Goal: Check status: Check status

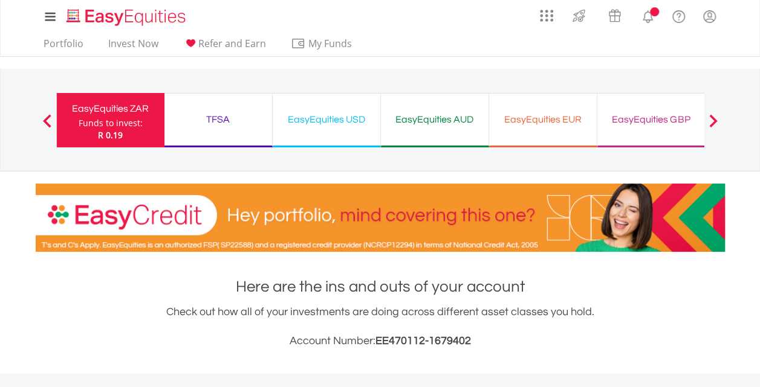
scroll to position [116, 230]
drag, startPoint x: 0, startPoint y: 0, endPoint x: 706, endPoint y: 117, distance: 715.6
click at [706, 117] on div at bounding box center [712, 120] width 24 height 12
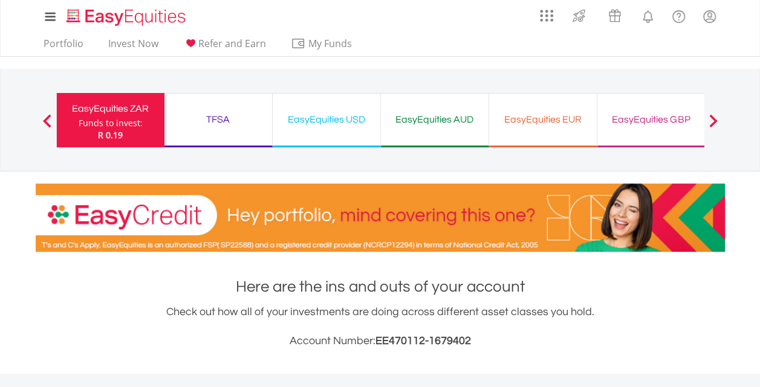
click at [711, 118] on span at bounding box center [712, 120] width 8 height 13
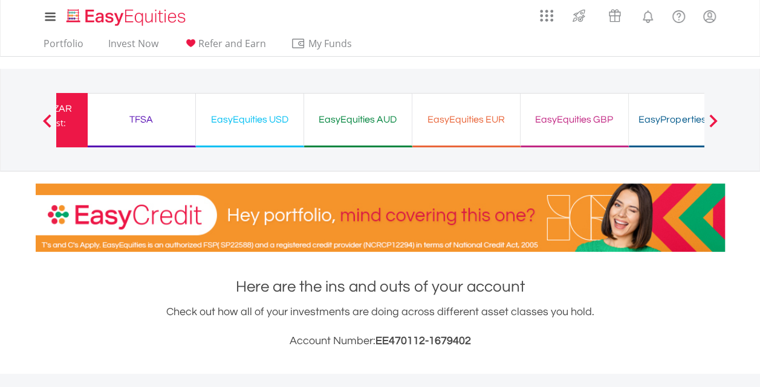
click at [711, 118] on span at bounding box center [712, 120] width 8 height 13
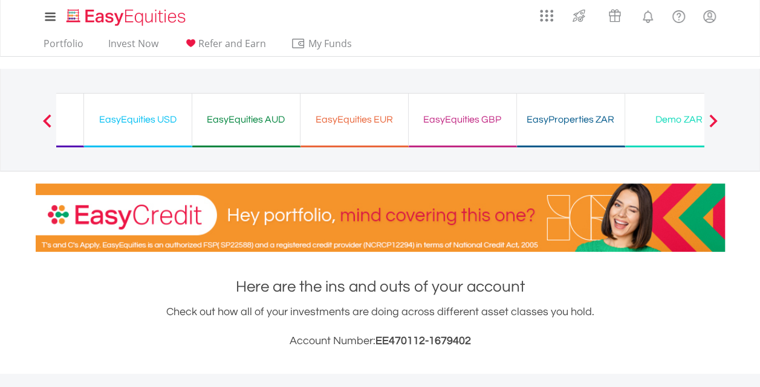
click at [711, 118] on span at bounding box center [712, 120] width 8 height 13
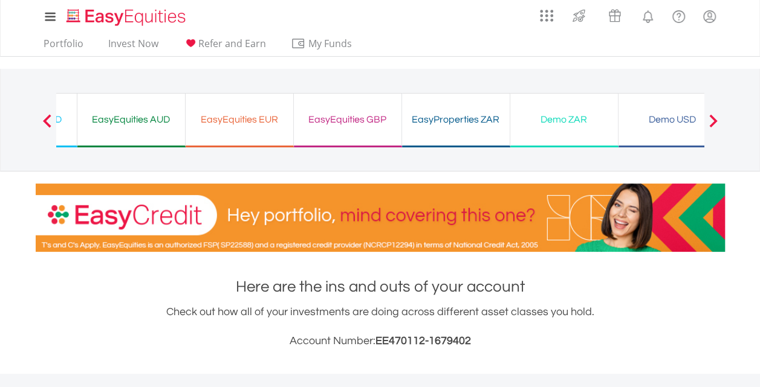
click at [711, 118] on span at bounding box center [712, 120] width 8 height 13
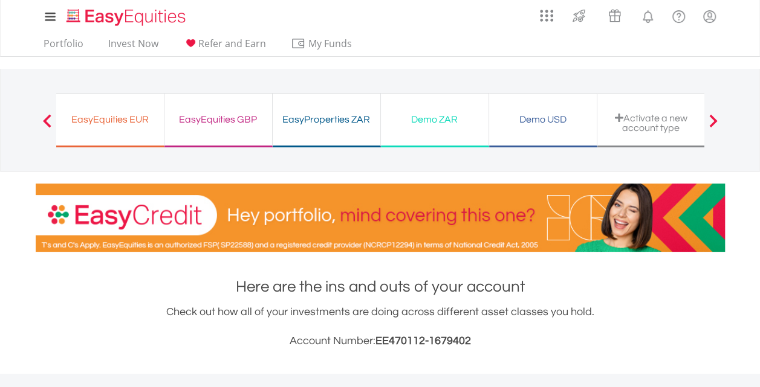
click at [711, 118] on span at bounding box center [712, 120] width 8 height 13
click at [542, 112] on div "Demo USD" at bounding box center [542, 119] width 93 height 17
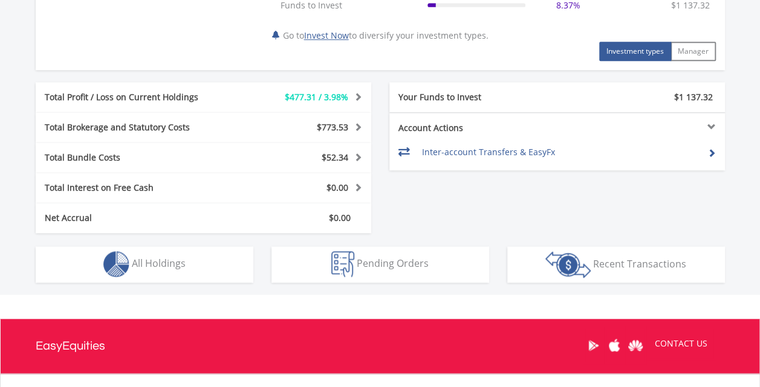
scroll to position [706, 0]
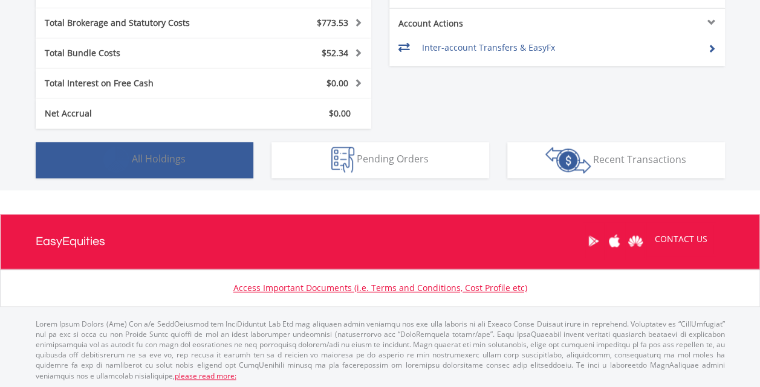
click at [243, 160] on button "Holdings All Holdings" at bounding box center [145, 160] width 218 height 36
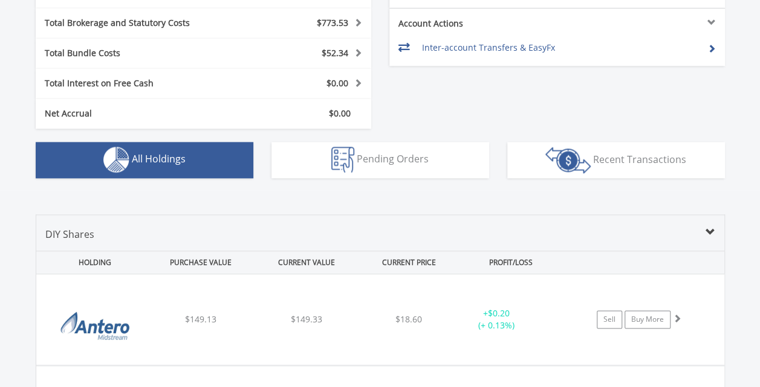
scroll to position [920, 0]
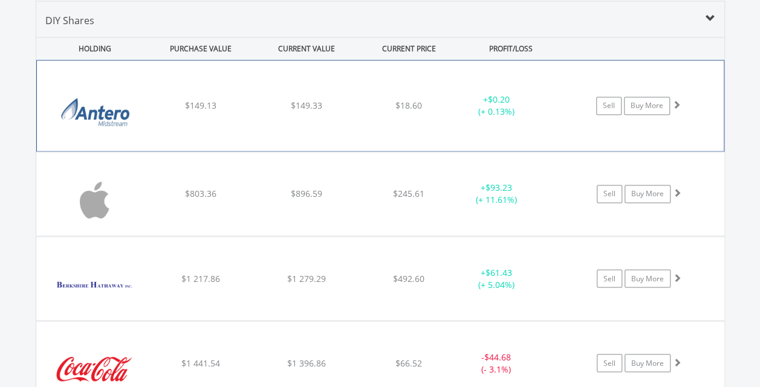
click at [246, 93] on div "﻿ Antero Midstream Corporation $149.13 $149.33 $18.60 + $0.20 (+ 0.13%) Sell Bu…" at bounding box center [380, 105] width 687 height 91
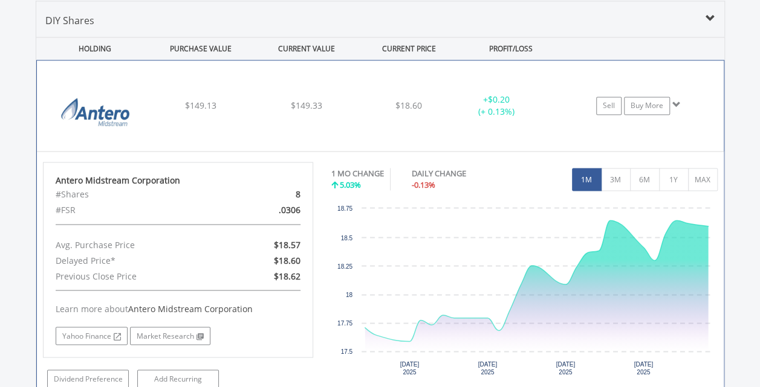
click at [351, 108] on div "$149.33" at bounding box center [306, 106] width 103 height 12
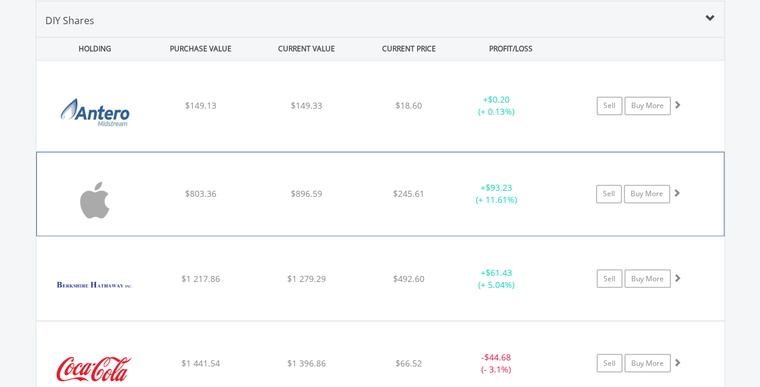
click at [452, 186] on div "+ $93.23 (+ 11.61%)" at bounding box center [495, 194] width 91 height 24
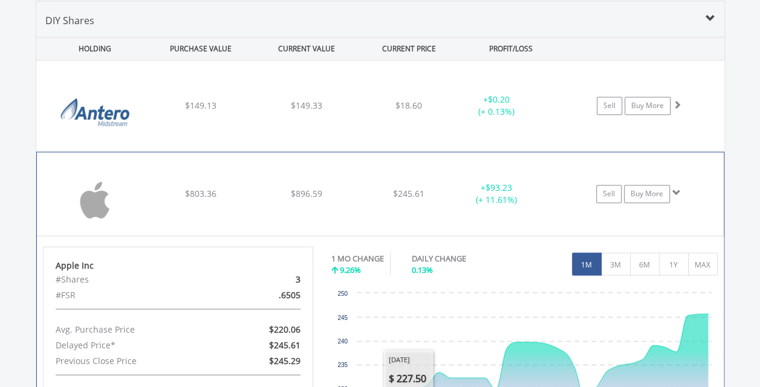
click at [358, 203] on div "﻿ Apple Inc $803.36 $896.59 $245.61 + $93.23 (+ 11.61%) Sell Buy More" at bounding box center [380, 193] width 687 height 83
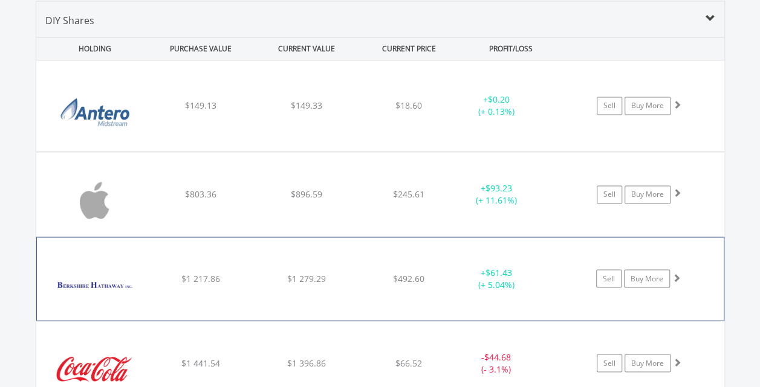
click at [369, 284] on div "﻿ Berkshire Hathaway Inc-Cl B $1 217.86 $1 279.29 $492.60 + $61.43 (+ 5.04%) Se…" at bounding box center [380, 279] width 687 height 83
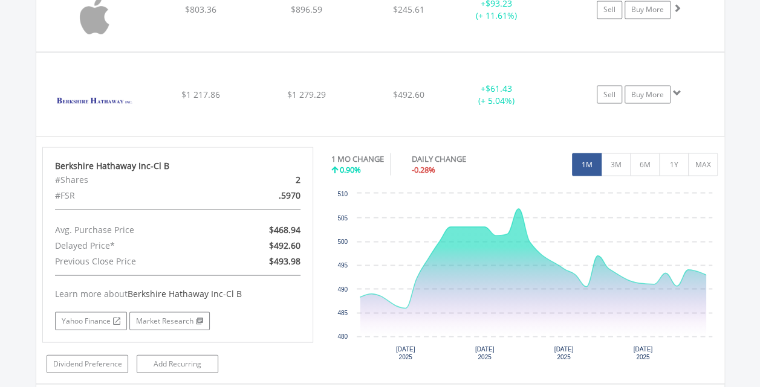
scroll to position [1111, 0]
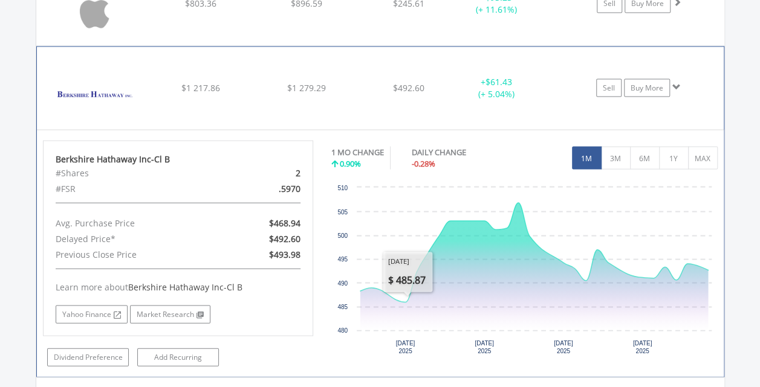
click at [403, 103] on div "﻿ Berkshire Hathaway Inc-Cl B $1 217.86 $1 279.29 $492.60 + $61.43 (+ 5.04%) Se…" at bounding box center [380, 88] width 687 height 83
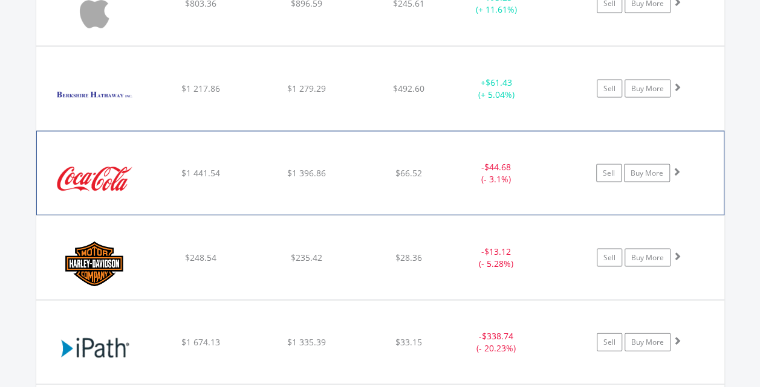
click at [409, 207] on div "﻿ Coca-Cola Co/The $1 441.54 $1 396.86 $66.52 - $44.68 (- 3.1%) Sell Buy More" at bounding box center [380, 172] width 687 height 83
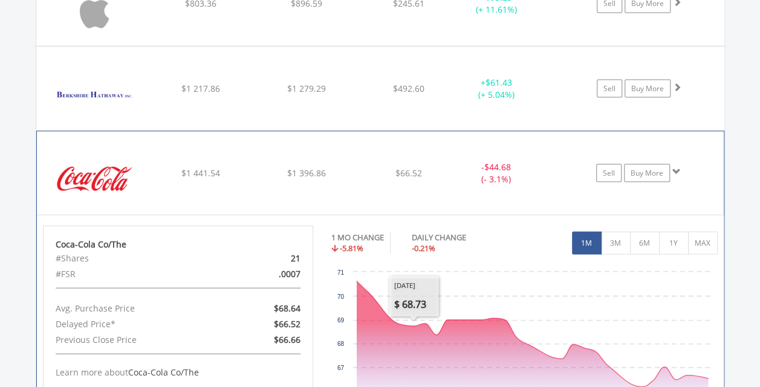
click at [348, 181] on div "﻿ Coca-Cola Co/The $1 441.54 $1 396.86 $66.52 - $44.68 (- 3.1%) Sell Buy More" at bounding box center [380, 172] width 687 height 83
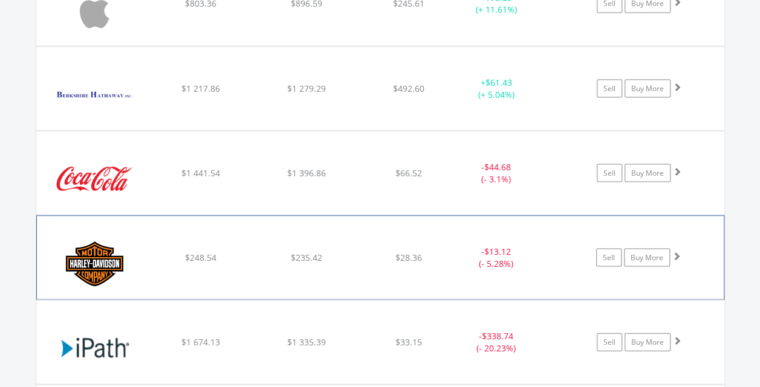
click at [481, 274] on div "﻿ Harley-Davidson Inc $248.54 $235.42 $28.36 - $13.12 (- 5.28%) Sell Buy More" at bounding box center [380, 257] width 687 height 83
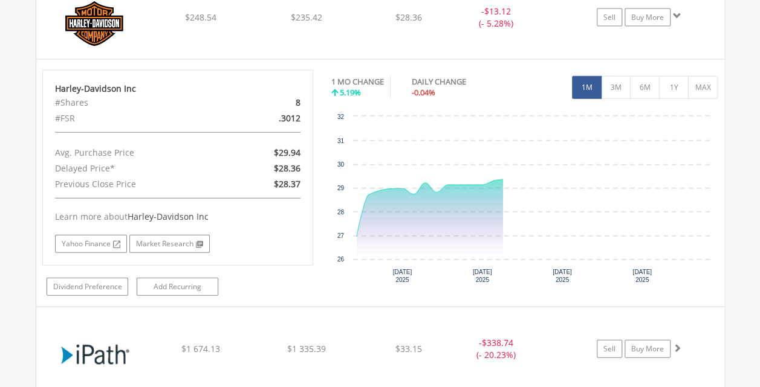
scroll to position [1354, 0]
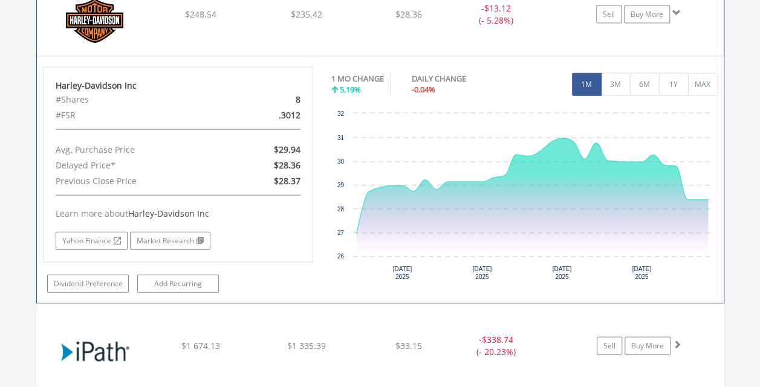
click at [311, 9] on span "$235.42" at bounding box center [306, 13] width 31 height 11
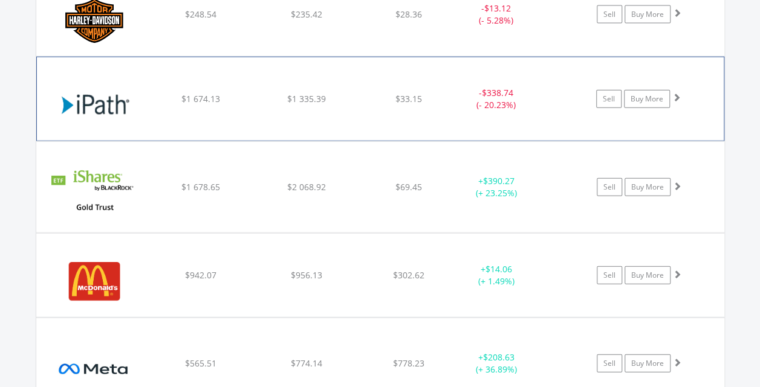
click at [302, 129] on div "﻿ Ipath S&P 500 Vix ST Future ETN $1 674.13 $1 335.39 $33.15 - $338.74 (- 20.23…" at bounding box center [380, 98] width 687 height 83
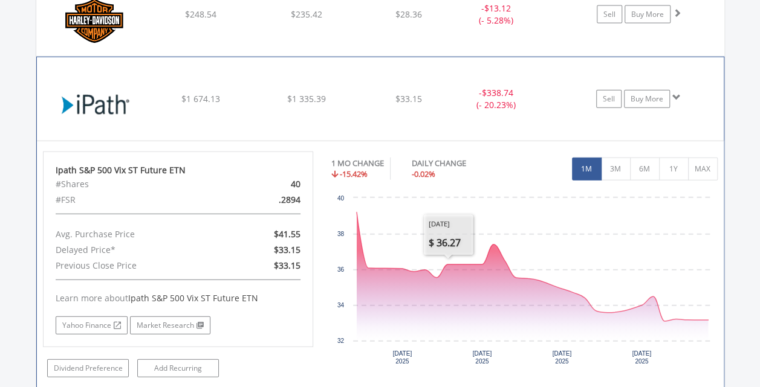
click at [484, 136] on div "﻿ Ipath S&P 500 Vix ST Future ETN $1 674.13 $1 335.39 $33.15 - $338.74 (- 20.23…" at bounding box center [380, 98] width 687 height 83
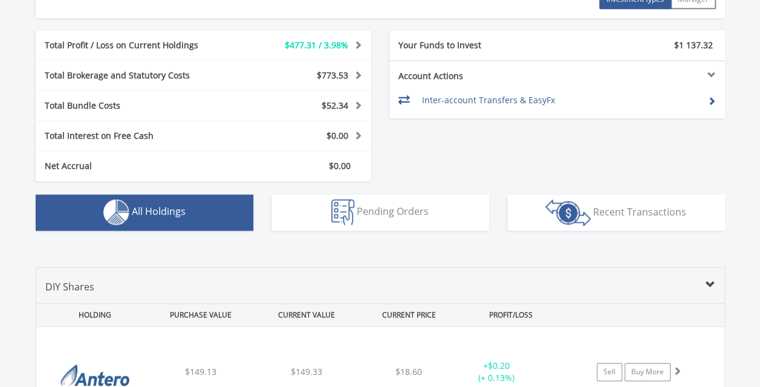
scroll to position [648, 0]
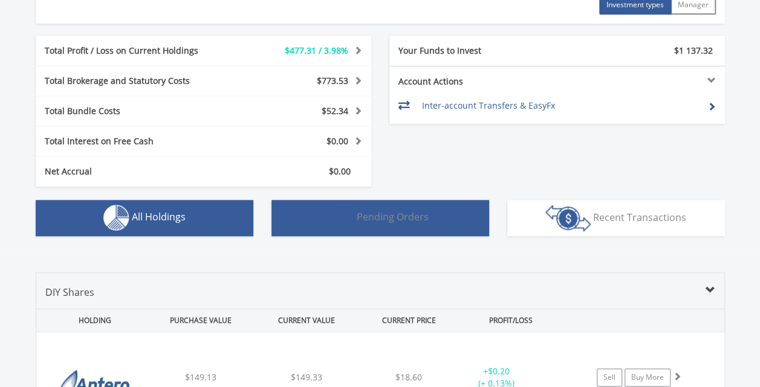
click at [440, 203] on button "Pending Orders Pending Orders" at bounding box center [380, 218] width 218 height 36
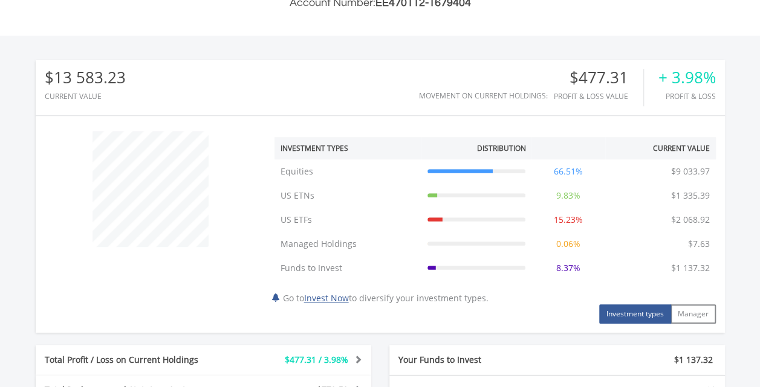
scroll to position [372, 0]
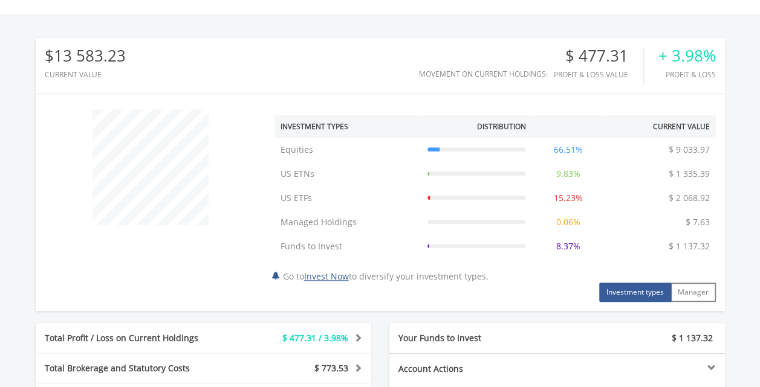
scroll to position [116, 230]
